Goal: Find specific page/section: Find specific page/section

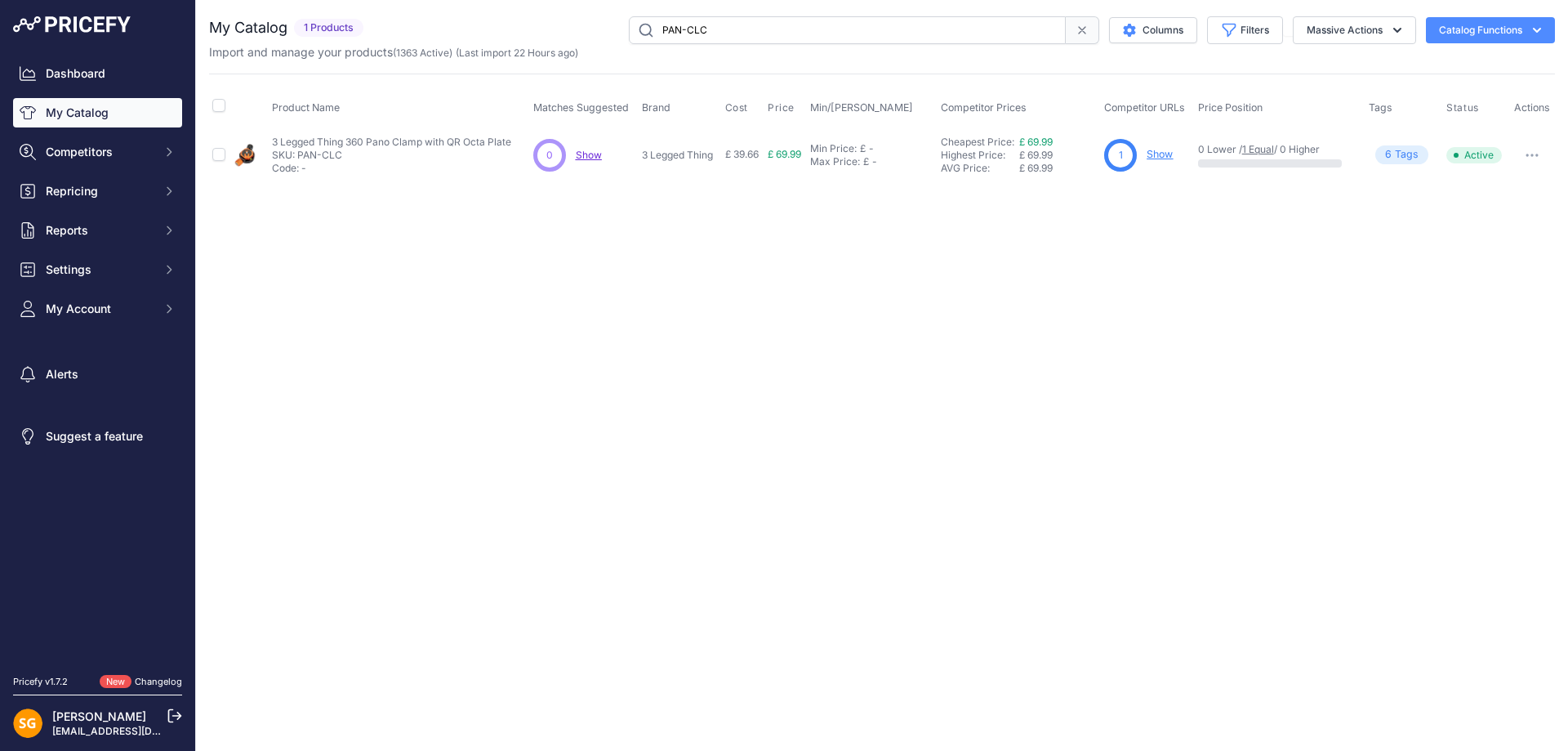
click at [90, 117] on link "My Catalog" at bounding box center [97, 112] width 169 height 30
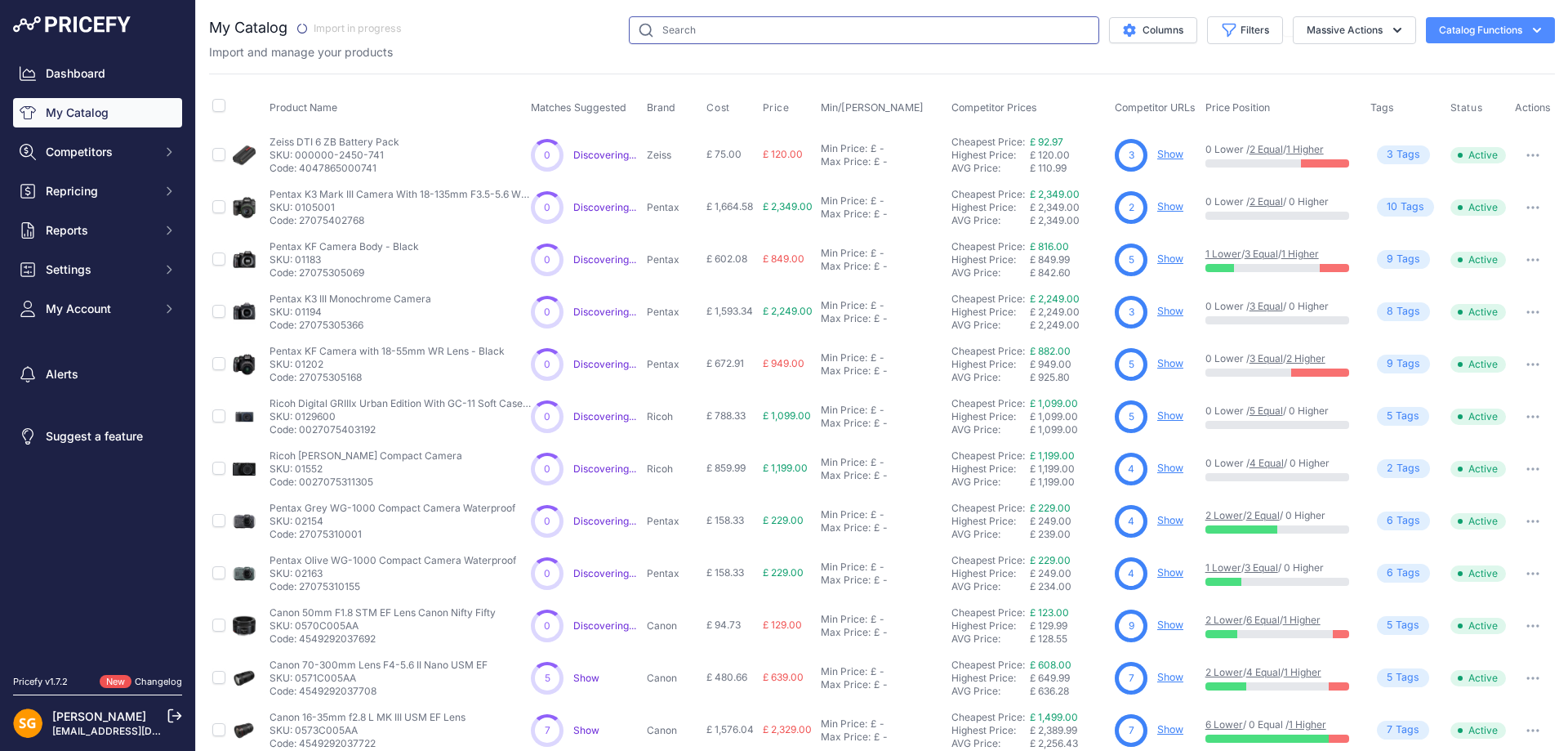
click at [770, 29] on input "text" at bounding box center [864, 30] width 471 height 28
paste input "ROXIEQD-B"
type input "ROXIEQD-B"
